Goal: Task Accomplishment & Management: Complete application form

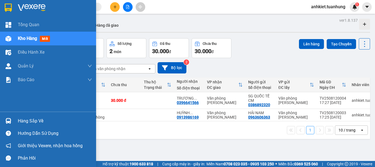
click at [21, 119] on div "Hàng sắp về" at bounding box center [55, 121] width 74 height 8
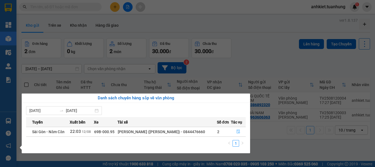
click at [235, 132] on button "button" at bounding box center [238, 131] width 14 height 9
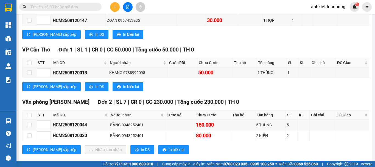
scroll to position [3155, 0]
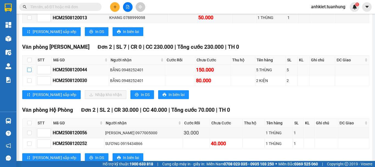
click at [31, 72] on input "checkbox" at bounding box center [29, 69] width 4 height 4
checkbox input "true"
click at [30, 83] on input "checkbox" at bounding box center [29, 80] width 4 height 4
checkbox input "true"
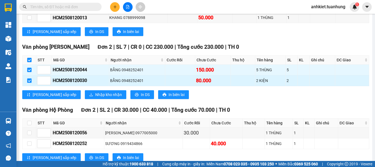
checkbox input "true"
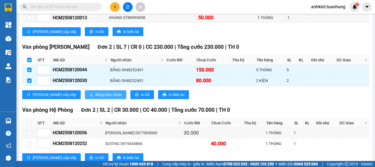
click at [89, 96] on icon "download" at bounding box center [91, 94] width 4 height 4
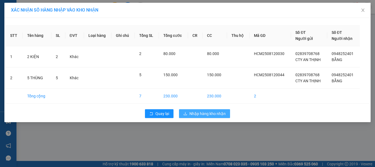
click at [210, 112] on span "Nhập hàng kho nhận" at bounding box center [207, 113] width 36 height 6
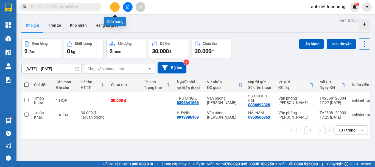
click at [115, 5] on icon "plus" at bounding box center [115, 7] width 4 height 4
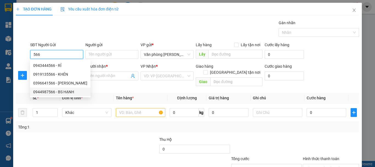
click at [70, 94] on div "0944987566 - BS HẠNH" at bounding box center [60, 92] width 54 height 6
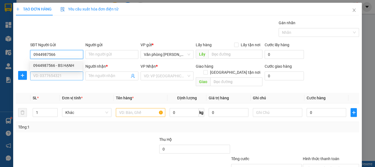
type input "0944987566"
click at [64, 75] on input "SĐT Người Nhận *" at bounding box center [56, 75] width 53 height 9
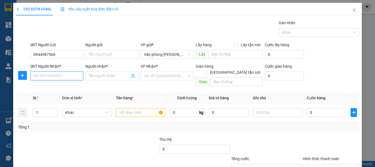
click at [62, 76] on input "SĐT Người Nhận *" at bounding box center [56, 75] width 53 height 9
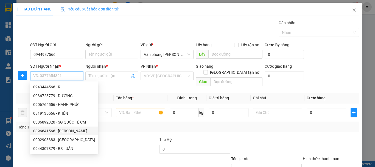
drag, startPoint x: 72, startPoint y: 131, endPoint x: 89, endPoint y: 92, distance: 42.1
click at [72, 131] on div "0396641566 - [PERSON_NAME]" at bounding box center [64, 131] width 62 height 6
type input "0396641566"
type input "[PERSON_NAME]"
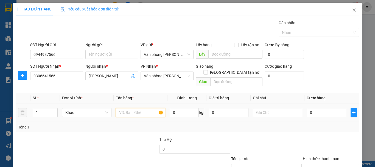
click at [146, 108] on input "text" at bounding box center [140, 112] width 49 height 9
drag, startPoint x: 130, startPoint y: 113, endPoint x: 132, endPoint y: 104, distance: 9.2
click at [130, 113] on td at bounding box center [141, 112] width 54 height 18
click at [132, 108] on input "text" at bounding box center [140, 112] width 49 height 9
type input "1 HỘP"
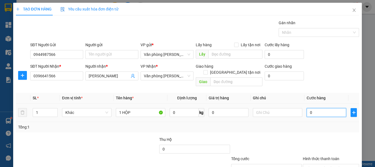
click at [323, 108] on input "0" at bounding box center [326, 112] width 40 height 9
type input "+3"
type input "3"
type input "+30"
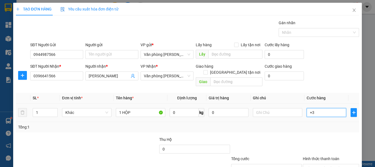
type input "30"
type input "30.000"
click at [301, 124] on div "Tổng: 1" at bounding box center [187, 127] width 339 height 6
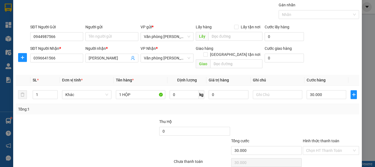
scroll to position [36, 0]
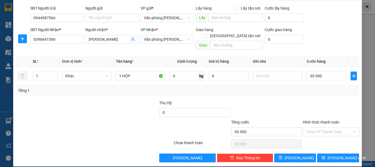
click at [323, 138] on div "Chọn HT Thanh Toán" at bounding box center [330, 143] width 57 height 11
click at [323, 127] on input "Hình thức thanh toán" at bounding box center [329, 131] width 46 height 8
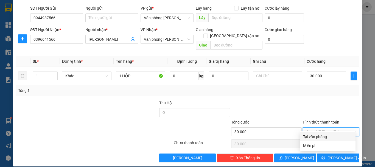
click at [322, 133] on div "Tại văn phòng" at bounding box center [328, 136] width 56 height 9
type input "0"
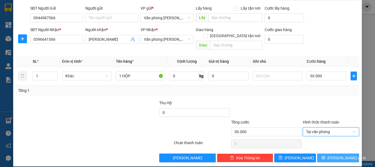
click at [333, 154] on span "[PERSON_NAME] và In" at bounding box center [346, 157] width 38 height 6
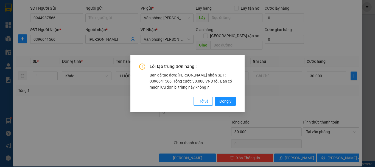
click at [207, 101] on span "Trở về" at bounding box center [203, 101] width 10 height 6
type input "0"
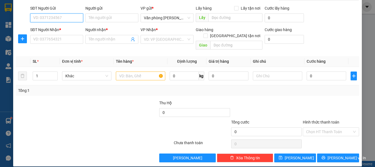
click at [61, 18] on input "SĐT Người Gửi" at bounding box center [56, 17] width 53 height 9
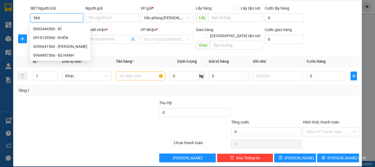
click at [71, 55] on div "0944987566 - BS HẠNH" at bounding box center [60, 55] width 54 height 6
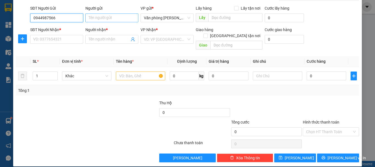
type input "0944987566"
click at [114, 18] on input "Người gửi" at bounding box center [111, 17] width 53 height 9
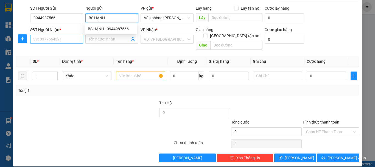
type input "BS HẠNH"
click at [71, 41] on input "SĐT Người Nhận *" at bounding box center [56, 39] width 53 height 9
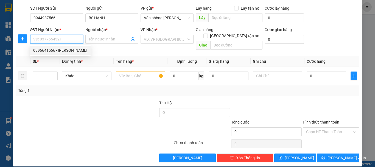
click at [67, 49] on div "0396641566 - [PERSON_NAME]" at bounding box center [60, 50] width 54 height 6
type input "0396641566"
type input "[PERSON_NAME]"
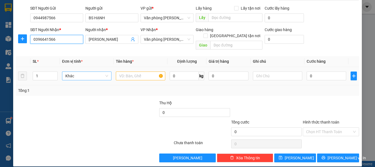
click at [98, 72] on span "Khác" at bounding box center [86, 76] width 43 height 8
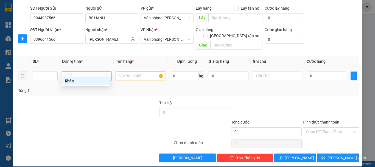
click at [132, 71] on input "text" at bounding box center [140, 75] width 49 height 9
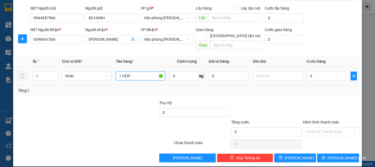
type input "1 HỘP"
click at [321, 70] on div "0" at bounding box center [326, 75] width 40 height 11
click at [326, 74] on input "0" at bounding box center [326, 75] width 40 height 9
type input "+3"
type input "3"
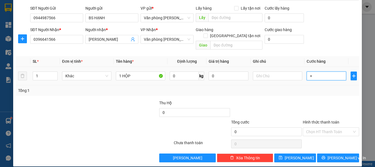
type input "3"
type input "+30"
type input "30"
click at [302, 91] on div "Transit Pickup Surcharge Ids Transit Deliver Surcharge Ids Transit Deliver Surc…" at bounding box center [187, 72] width 343 height 179
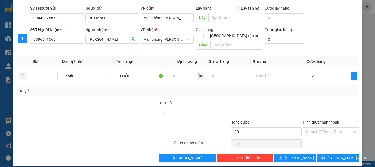
type input "30.000"
click at [321, 129] on input "Hình thức thanh toán" at bounding box center [329, 131] width 46 height 8
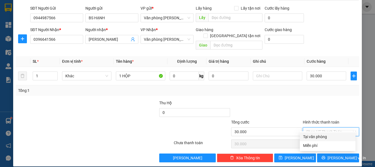
click at [322, 136] on div "Tại văn phòng" at bounding box center [327, 136] width 49 height 6
type input "0"
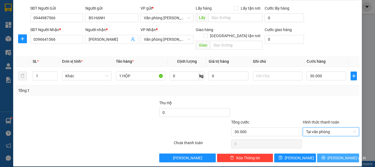
click at [334, 154] on span "[PERSON_NAME] và In" at bounding box center [346, 157] width 38 height 6
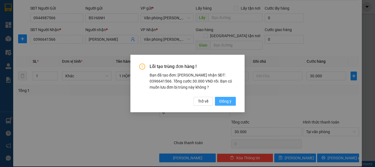
click at [226, 100] on span "Đồng ý" at bounding box center [225, 101] width 12 height 6
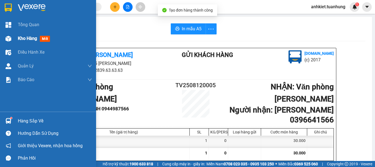
click at [30, 37] on span "Kho hàng" at bounding box center [27, 38] width 19 height 5
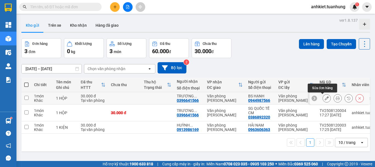
click at [325, 98] on icon at bounding box center [327, 98] width 4 height 4
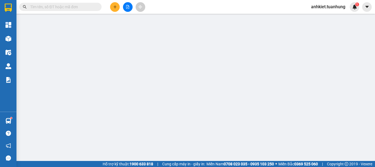
type input "0944987566"
type input "BS HẠNH"
type input "0396641566"
type input "[PERSON_NAME]"
type input "30.000"
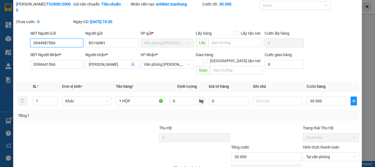
scroll to position [38, 0]
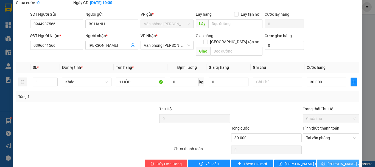
click at [342, 160] on span "[PERSON_NAME] và In" at bounding box center [346, 163] width 38 height 6
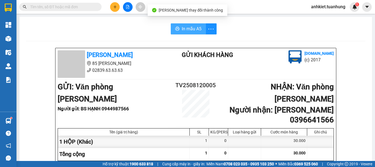
click at [184, 34] on button "In mẫu A5" at bounding box center [188, 28] width 35 height 11
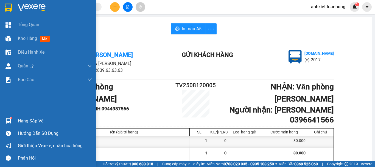
click at [31, 115] on div "Hàng sắp về" at bounding box center [48, 120] width 96 height 12
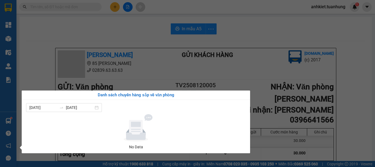
drag, startPoint x: 176, startPoint y: 73, endPoint x: 77, endPoint y: 68, distance: 100.0
click at [175, 74] on section "Kết quả tìm kiếm ( 0 ) Bộ lọc No Data anhkiet.tuanhung 1 Tổng Quan Kho hàng mới…" at bounding box center [187, 83] width 375 height 167
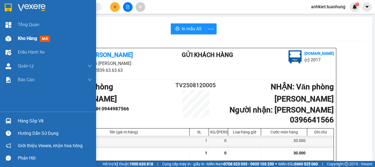
click at [19, 38] on span "Kho hàng" at bounding box center [27, 38] width 19 height 5
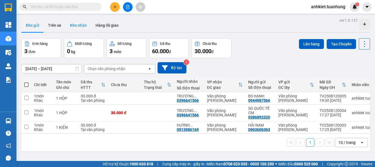
click at [84, 27] on button "Kho nhận" at bounding box center [79, 25] width 26 height 13
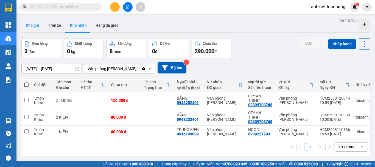
click at [32, 25] on button "Kho gửi" at bounding box center [32, 25] width 22 height 13
